Goal: Information Seeking & Learning: Learn about a topic

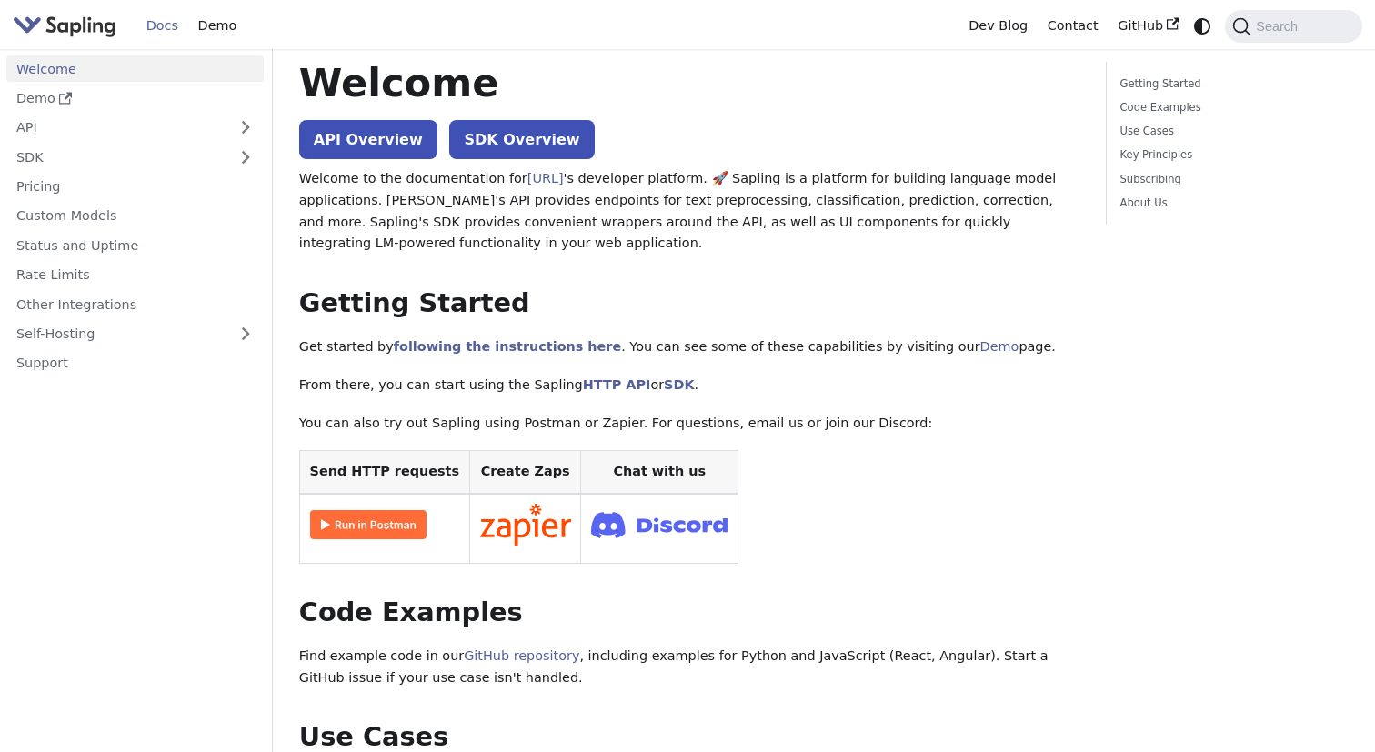
scroll to position [42, 0]
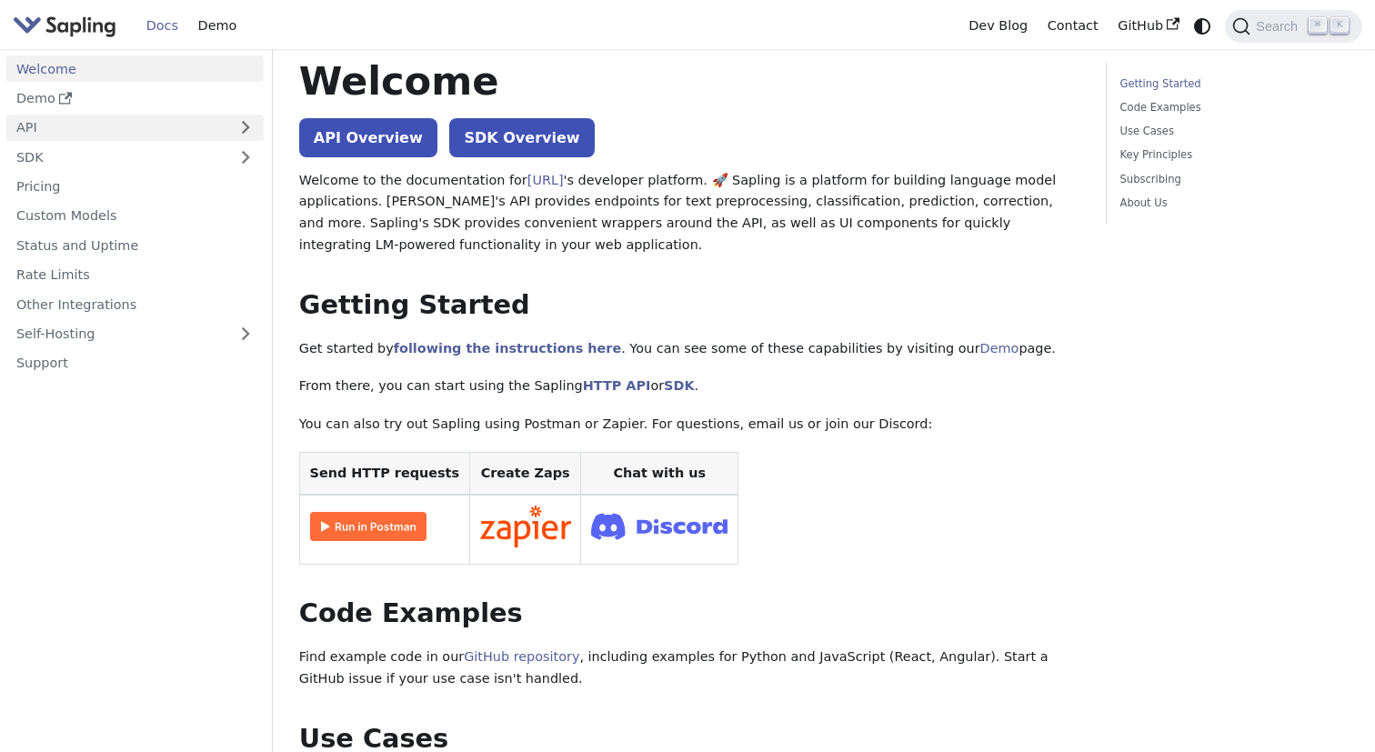
click at [70, 133] on link "API" at bounding box center [116, 128] width 221 height 26
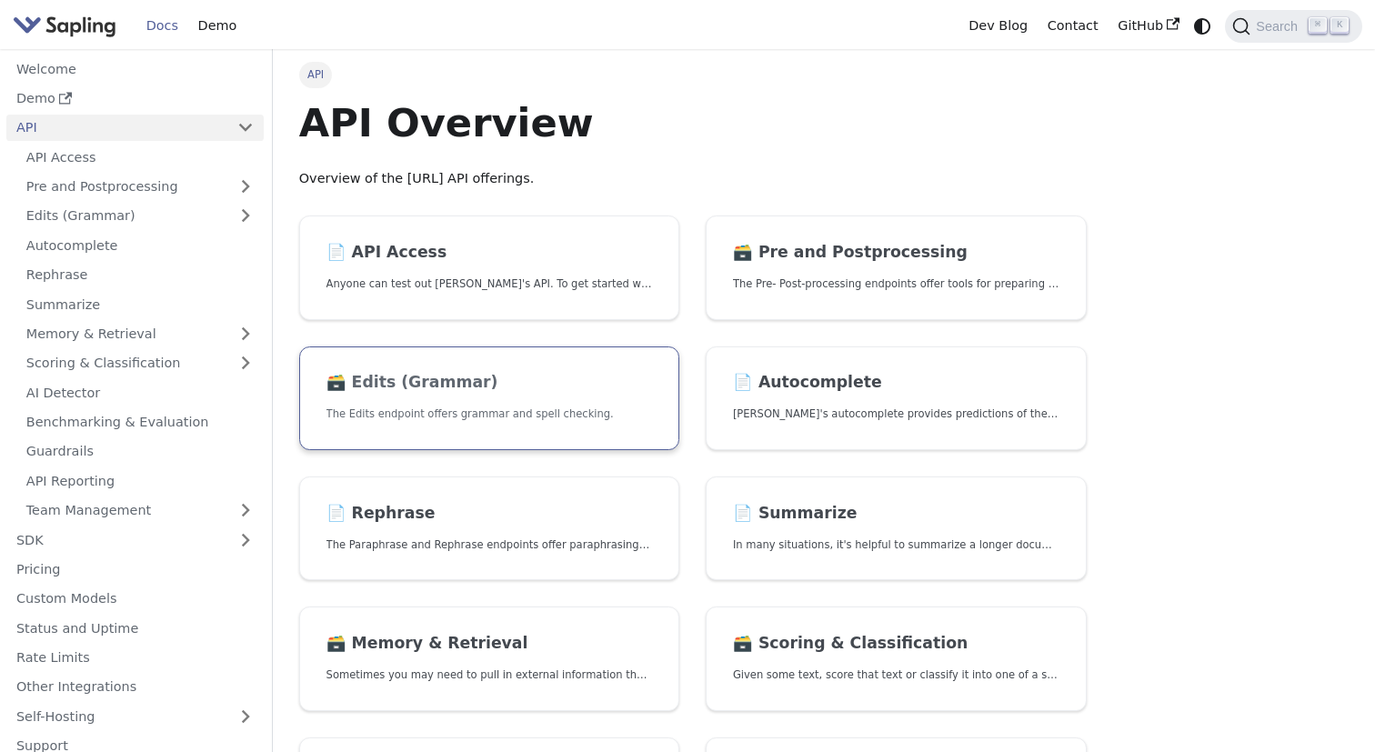
click at [496, 420] on p "The Edits endpoint offers grammar and spell checking." at bounding box center [490, 414] width 327 height 17
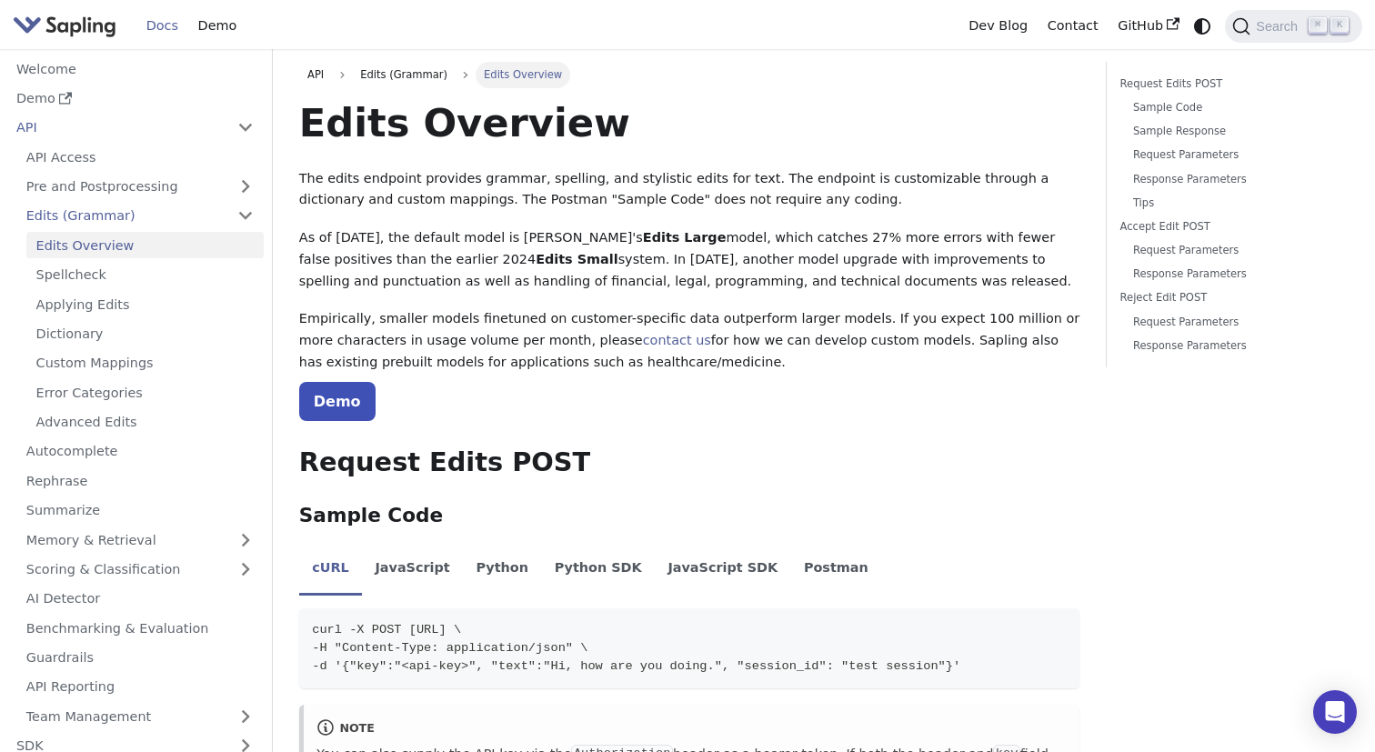
click at [90, 28] on img "Main" at bounding box center [65, 26] width 104 height 26
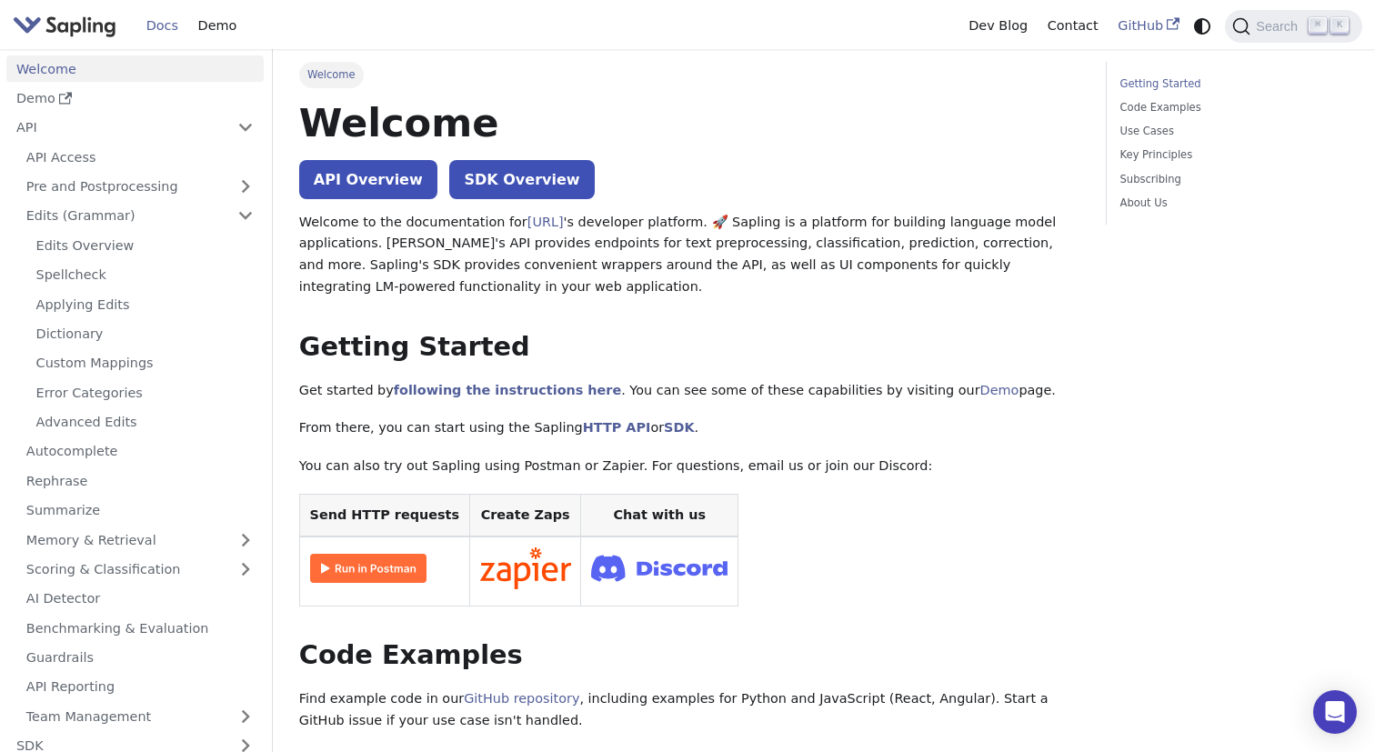
click at [1165, 29] on link "GitHub" at bounding box center [1148, 26] width 81 height 28
